Goal: Go to known website: Go to known website

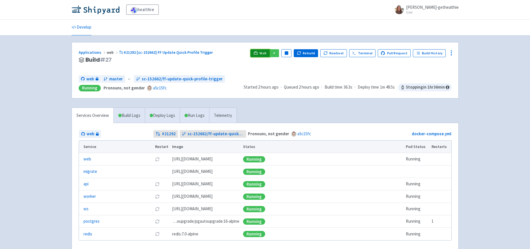
click at [263, 53] on link "Visit" at bounding box center [259, 53] width 19 height 8
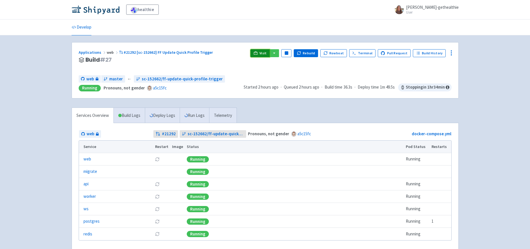
click at [267, 53] on span "Visit" at bounding box center [262, 53] width 7 height 5
